Goal: Transaction & Acquisition: Obtain resource

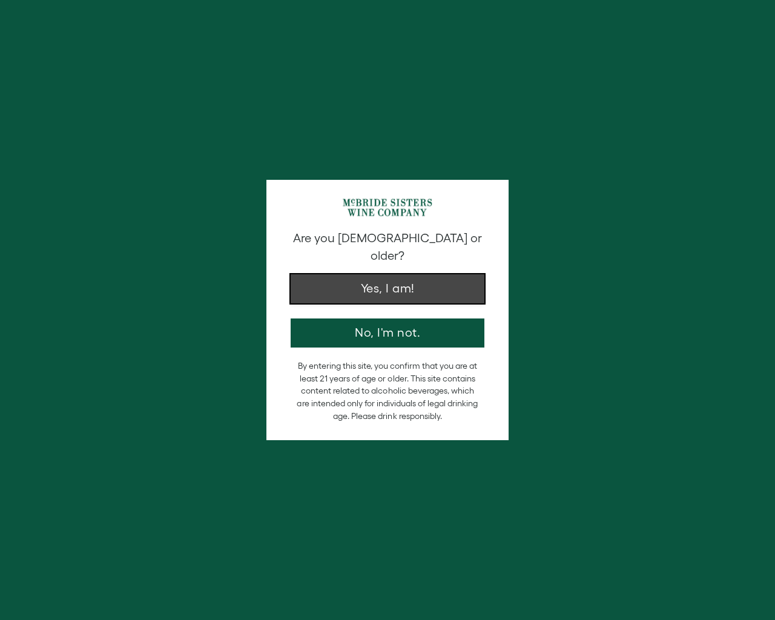
click at [396, 287] on button "Yes, I am!" at bounding box center [388, 288] width 194 height 29
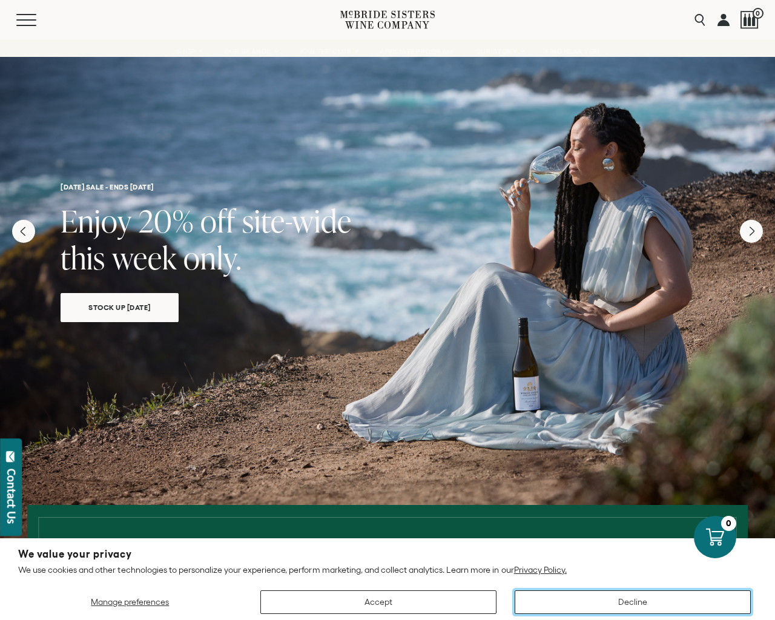
click at [633, 603] on button "Decline" at bounding box center [633, 603] width 236 height 24
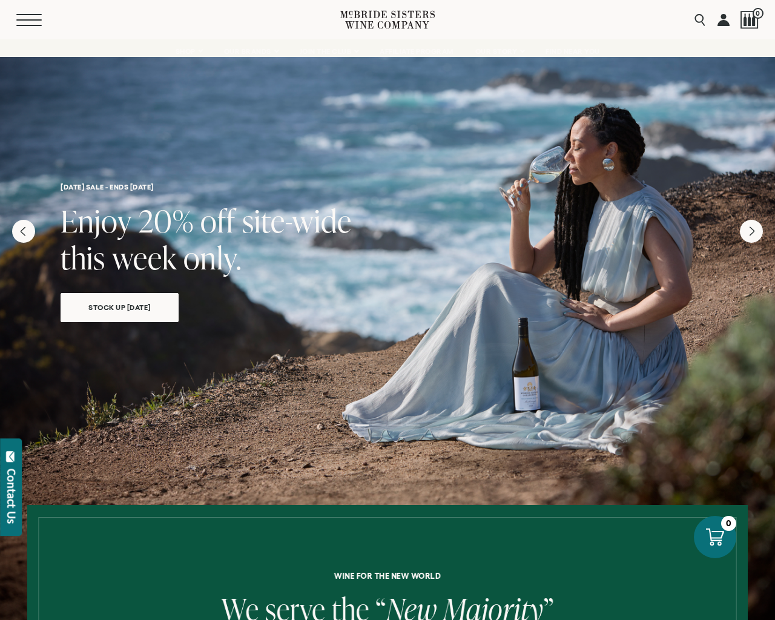
click at [33, 20] on span "Mobile Menu Trigger" at bounding box center [28, 19] width 25 height 1
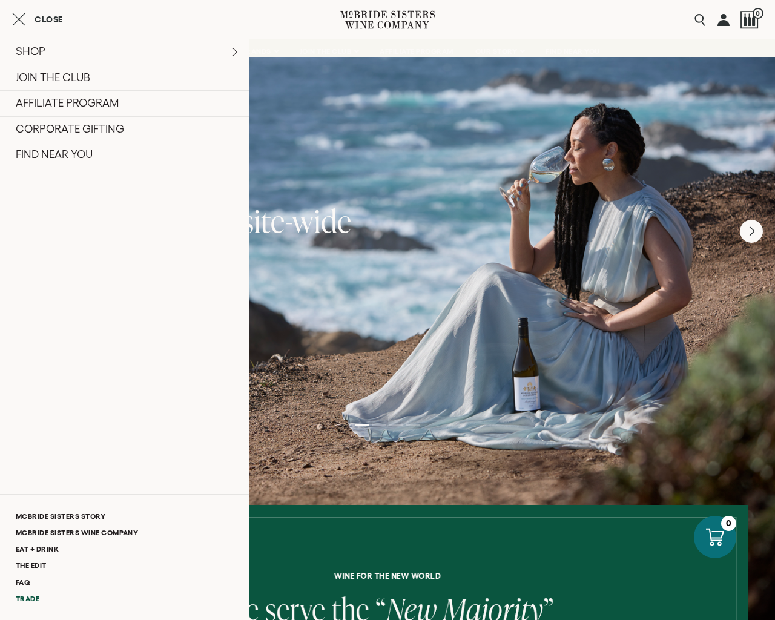
click at [32, 599] on link "Trade" at bounding box center [124, 599] width 249 height 16
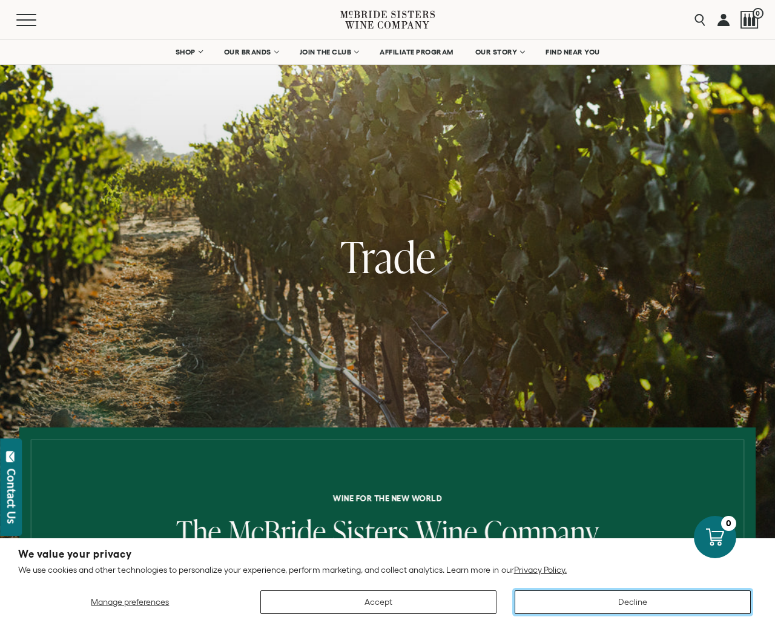
click at [628, 602] on button "Decline" at bounding box center [633, 603] width 236 height 24
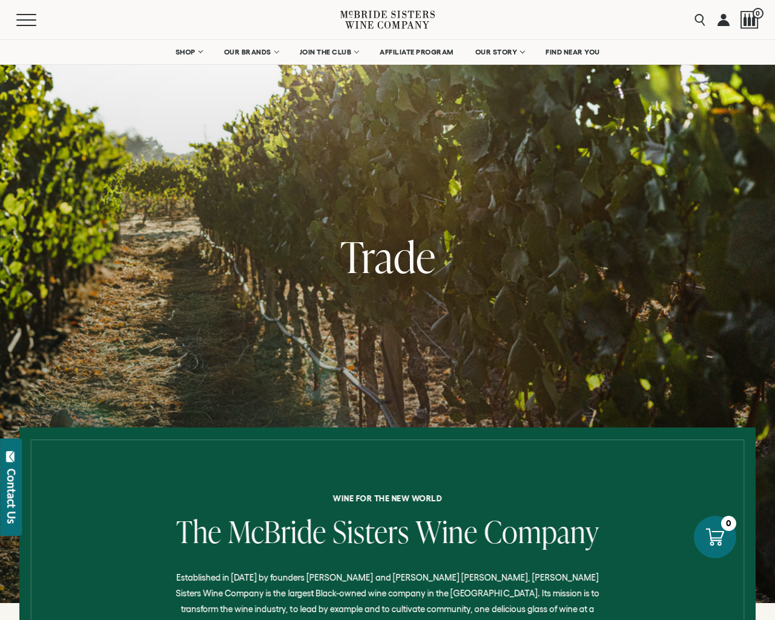
scroll to position [465, 0]
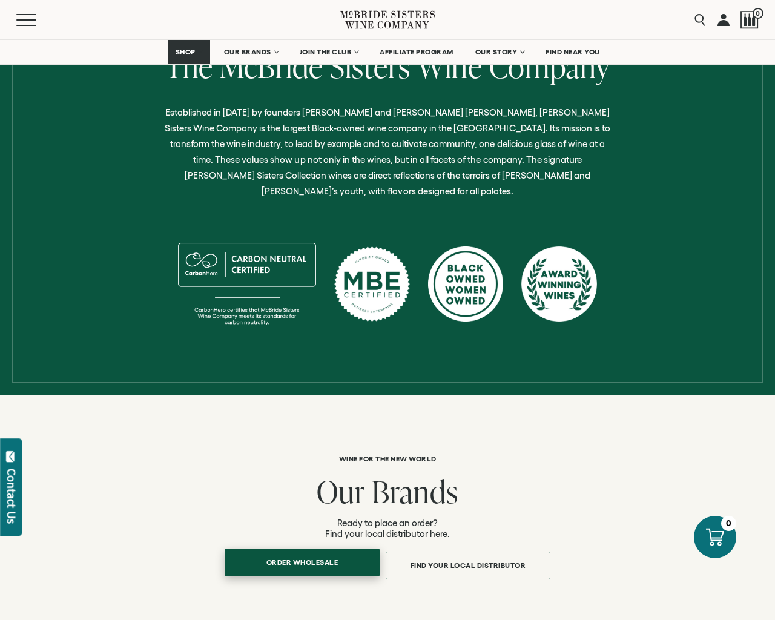
click at [305, 551] on span "Order Wholesale" at bounding box center [302, 563] width 115 height 24
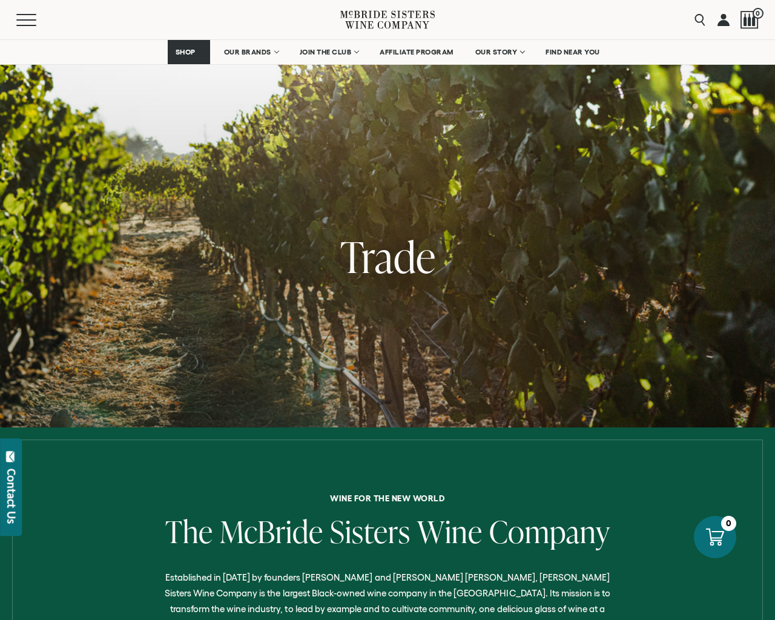
scroll to position [706, 0]
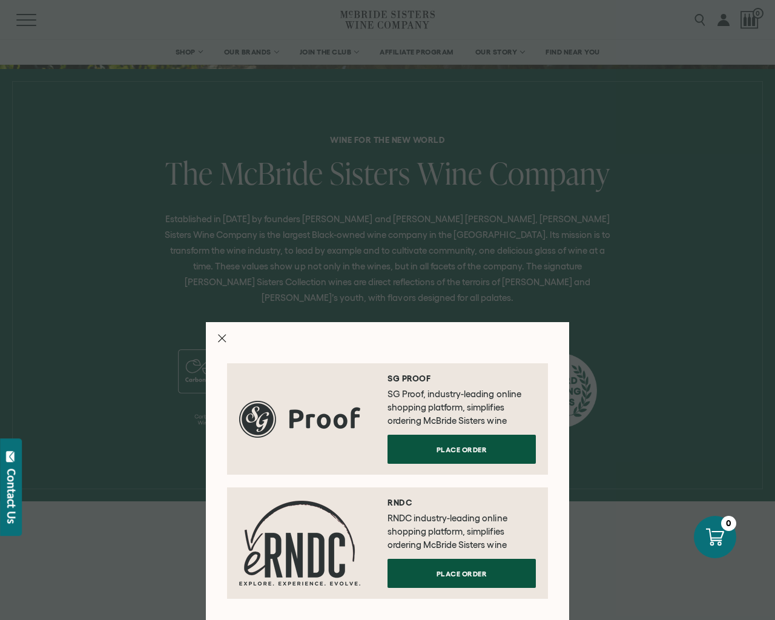
click at [222, 341] on icon "Close modal" at bounding box center [222, 338] width 8 height 8
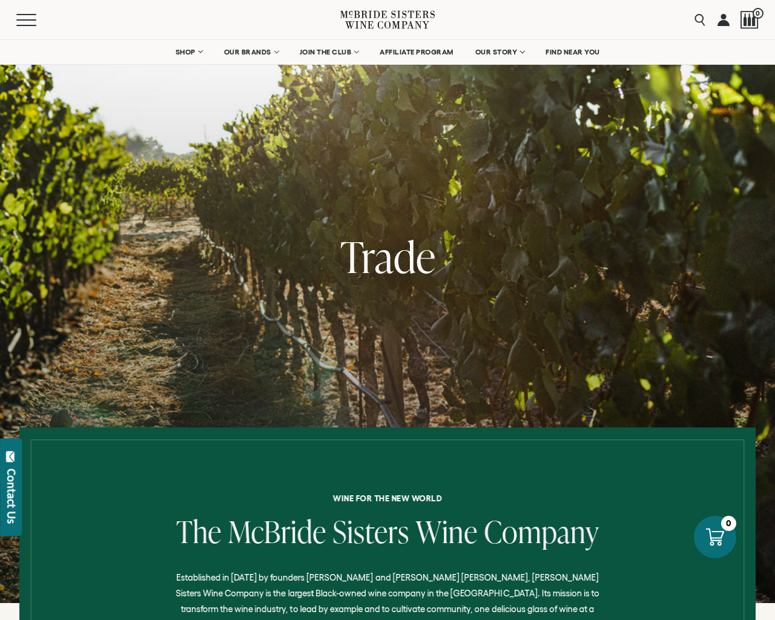
scroll to position [465, 0]
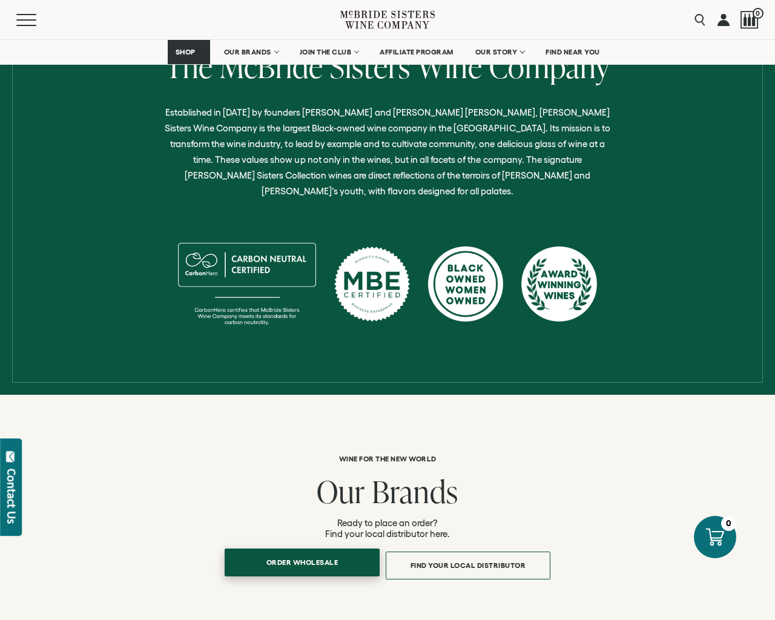
click at [287, 553] on span "Order Wholesale" at bounding box center [302, 563] width 115 height 24
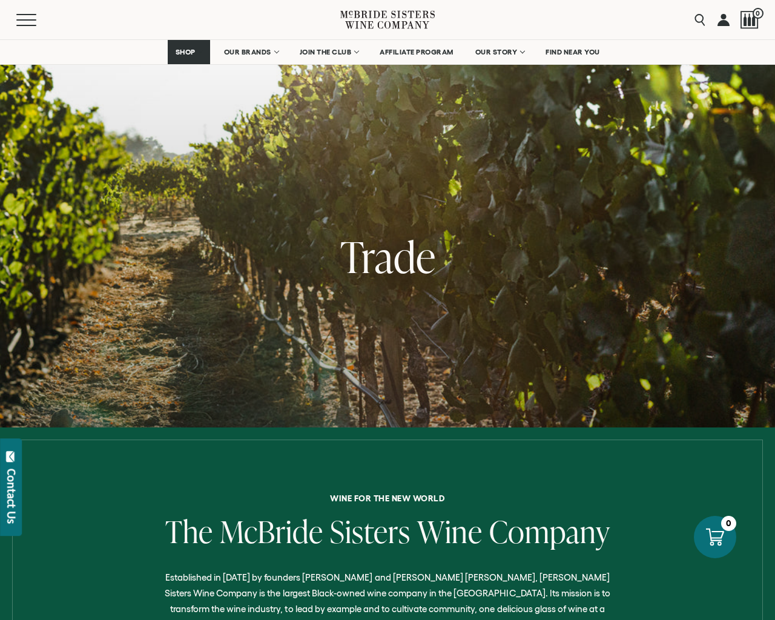
scroll to position [706, 0]
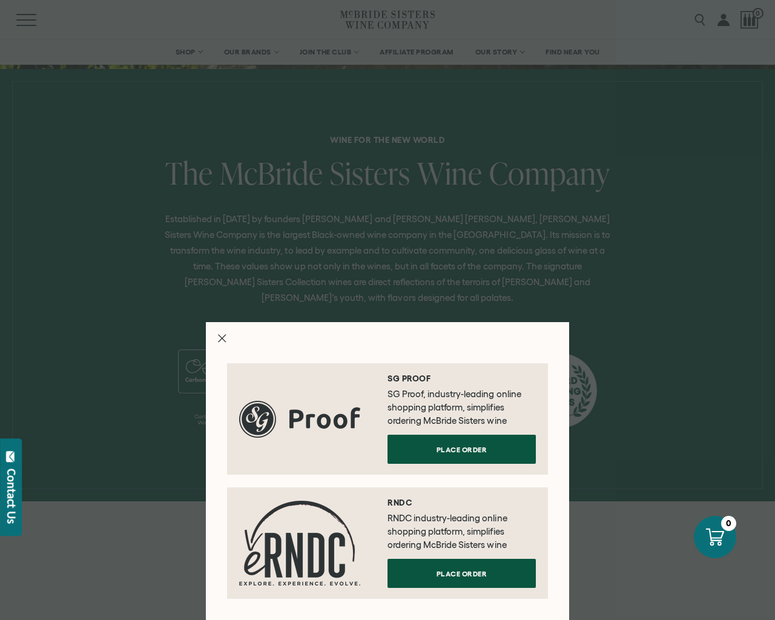
click at [225, 339] on icon "Close modal" at bounding box center [222, 338] width 8 height 8
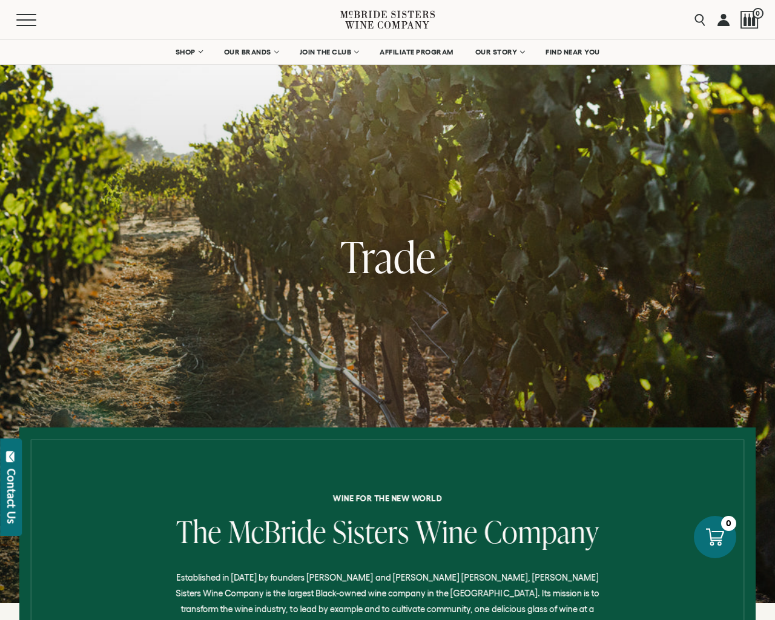
scroll to position [465, 0]
